Goal: Check status

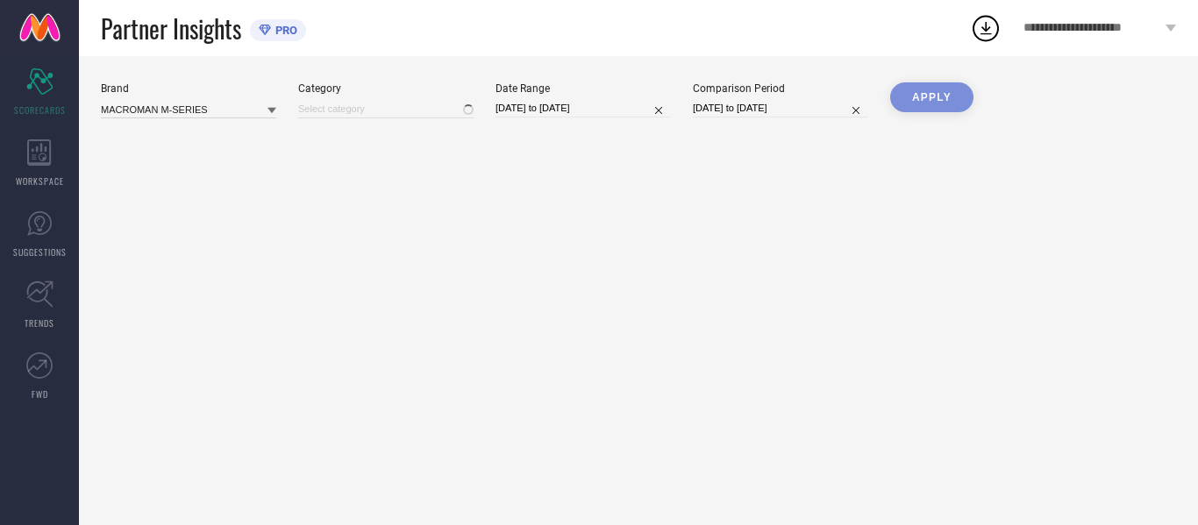
type input "All"
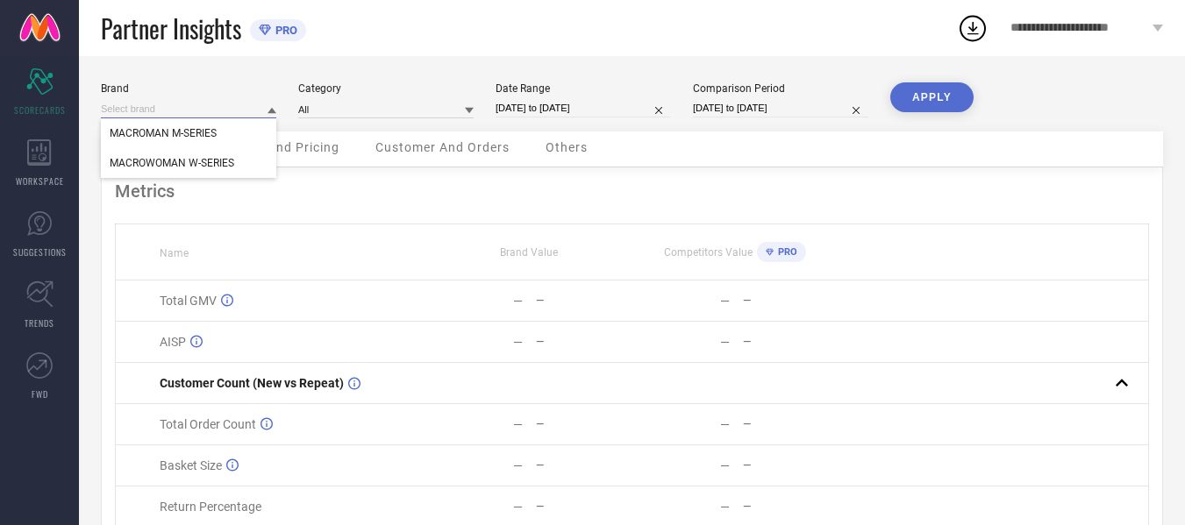
click at [255, 115] on input at bounding box center [188, 109] width 175 height 18
click at [200, 154] on div "MACROWOMAN W-SERIES" at bounding box center [188, 163] width 175 height 30
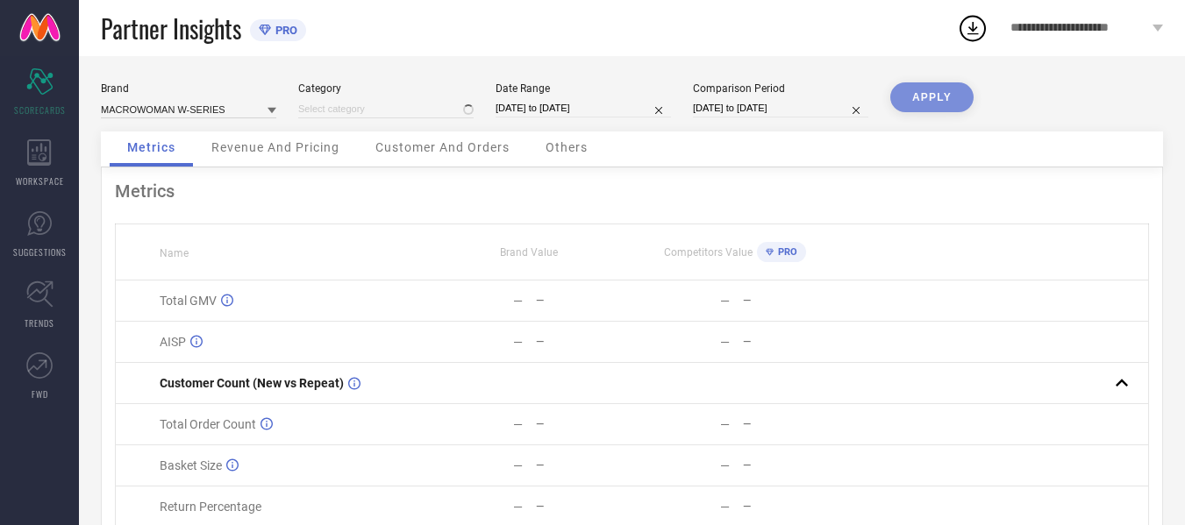
type input "All"
select select "7"
select select "2025"
select select "8"
select select "2025"
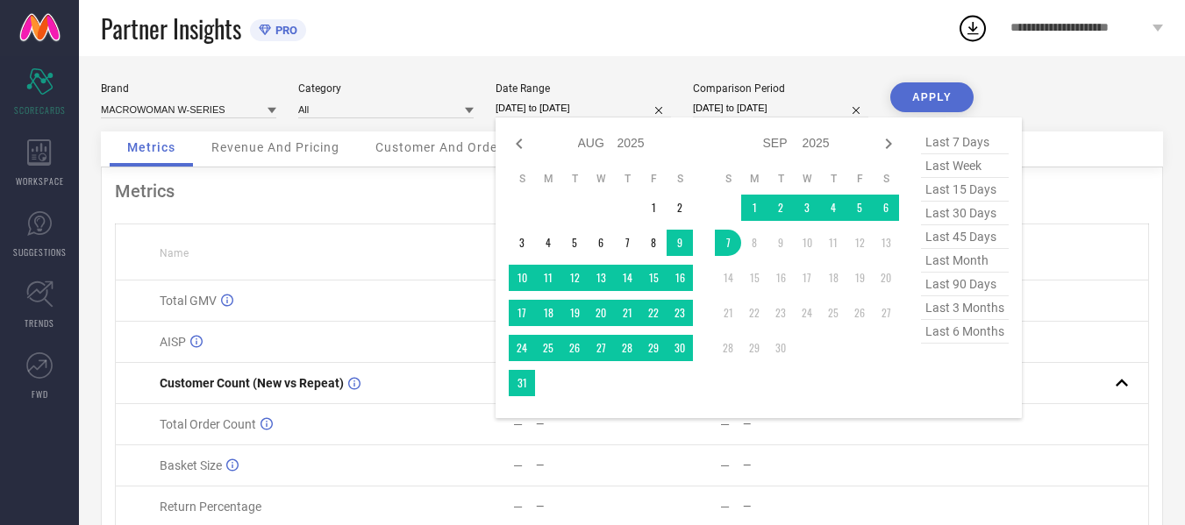
click at [549, 110] on input "[DATE] to [DATE]" at bounding box center [583, 108] width 175 height 18
click at [937, 245] on span "last 45 days" at bounding box center [965, 237] width 88 height 24
type input "[DATE] to [DATE]"
